Goal: Find specific page/section: Find specific page/section

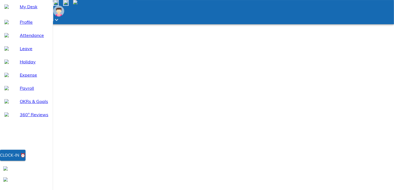
click at [26, 159] on div "Clock-in ⏰" at bounding box center [13, 154] width 26 height 7
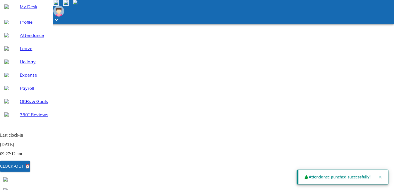
click at [28, 38] on span "Attendance" at bounding box center [34, 35] width 29 height 7
select select "9"
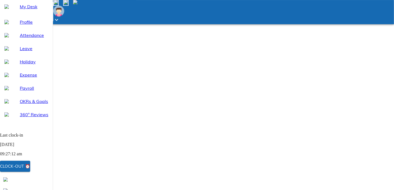
scroll to position [27, 0]
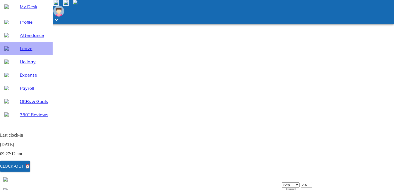
click at [25, 55] on div "Leave" at bounding box center [26, 48] width 53 height 13
select select "9"
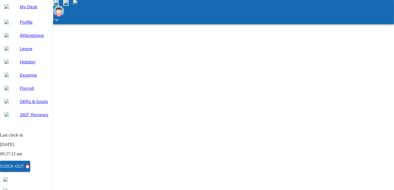
click at [29, 38] on span "Attendance" at bounding box center [34, 35] width 29 height 7
select select "9"
